Goal: Navigation & Orientation: Find specific page/section

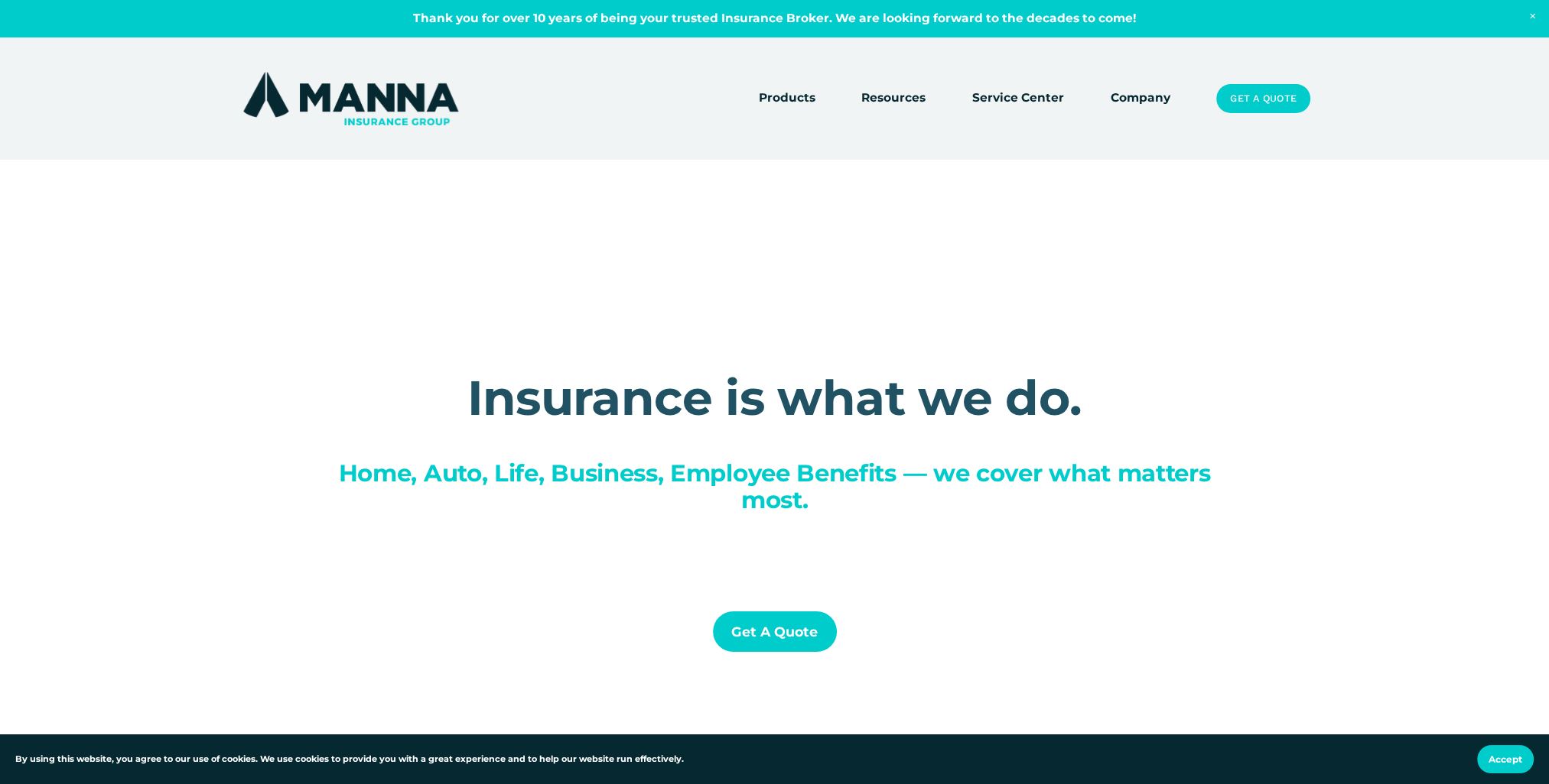
click at [1136, 96] on link "Company" at bounding box center [1141, 99] width 60 height 22
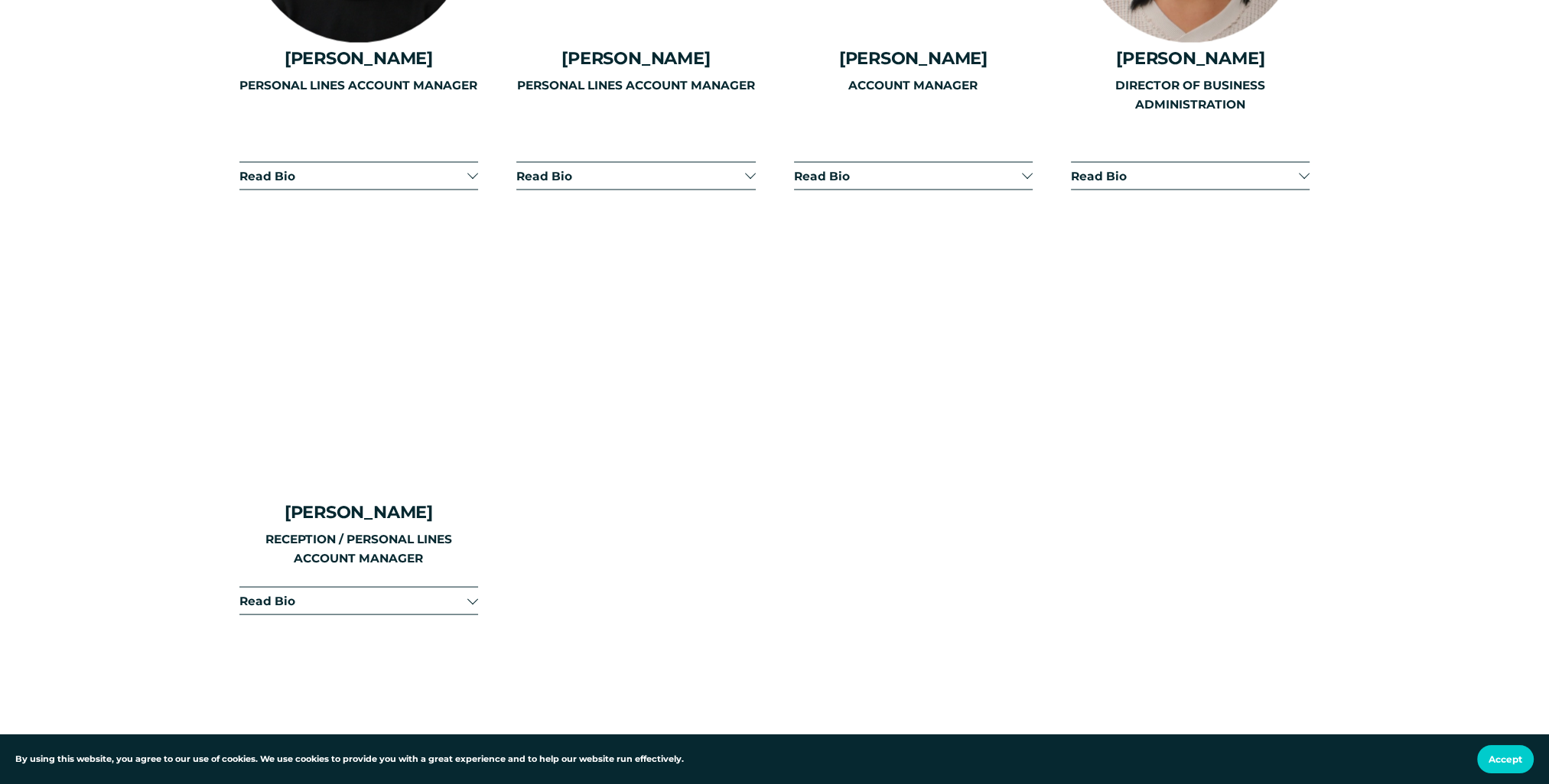
scroll to position [4230, 0]
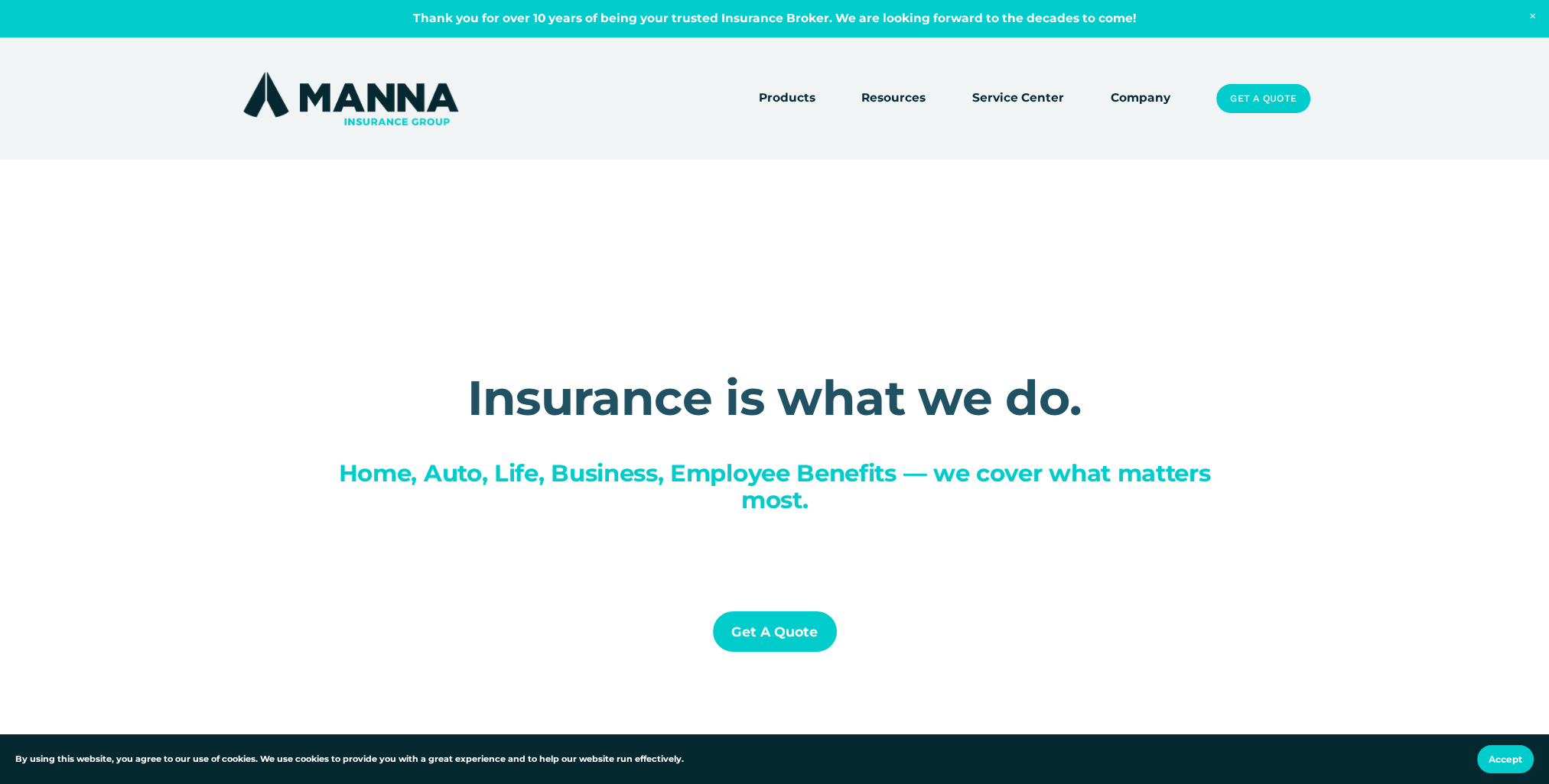
click at [1127, 100] on link "Company" at bounding box center [1141, 99] width 60 height 22
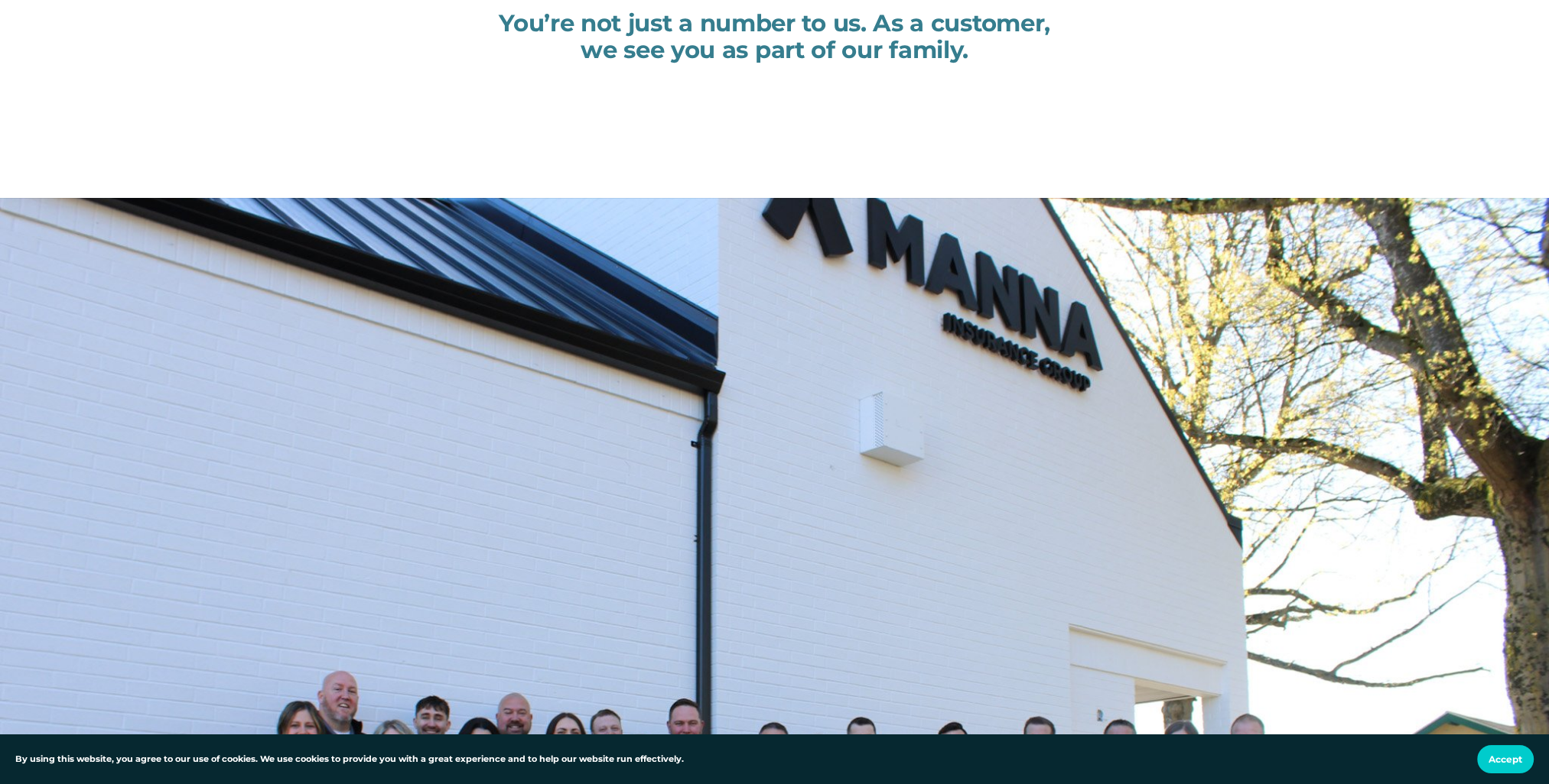
scroll to position [874, 0]
